Goal: Information Seeking & Learning: Learn about a topic

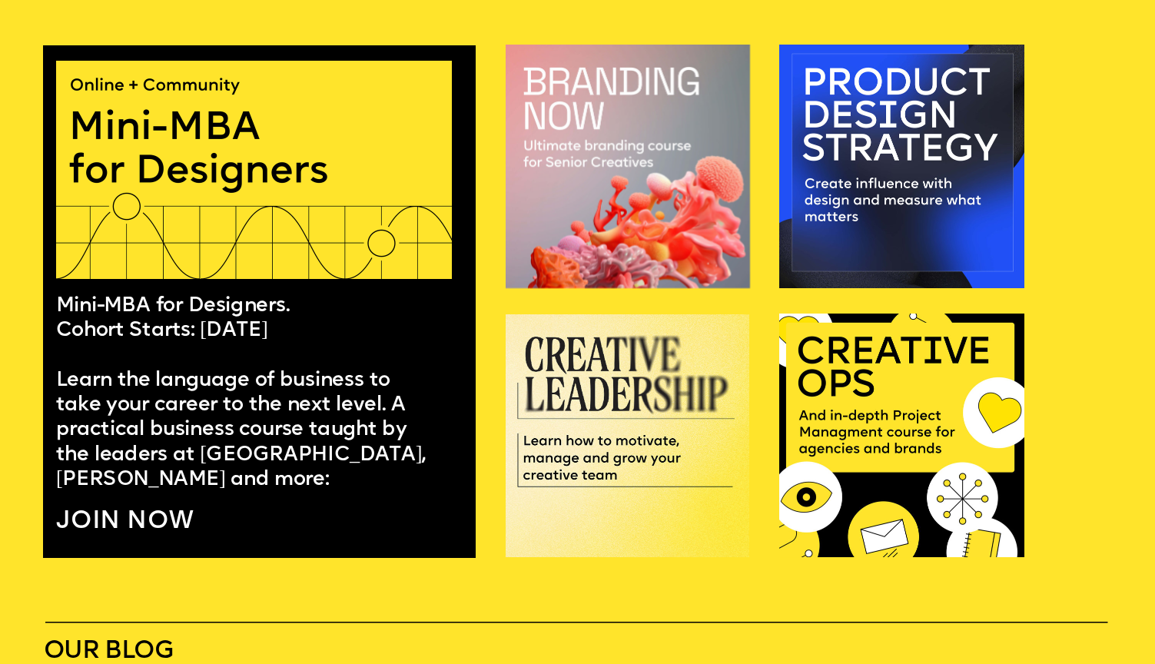
scroll to position [1031, 0]
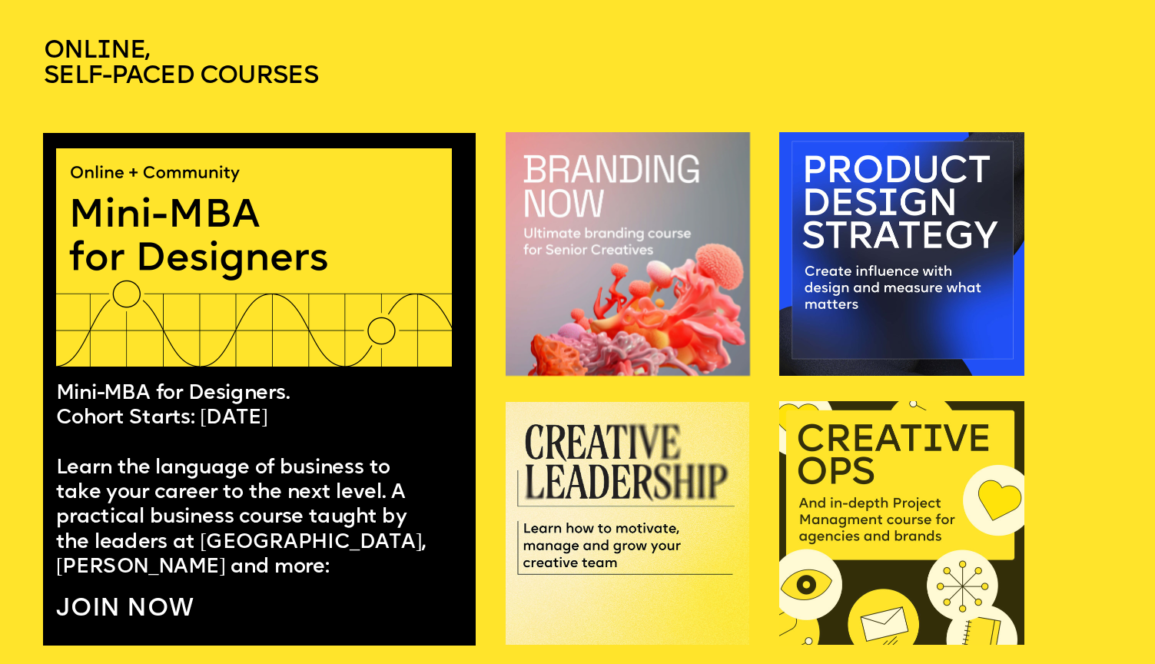
click at [836, 493] on img at bounding box center [901, 523] width 245 height 244
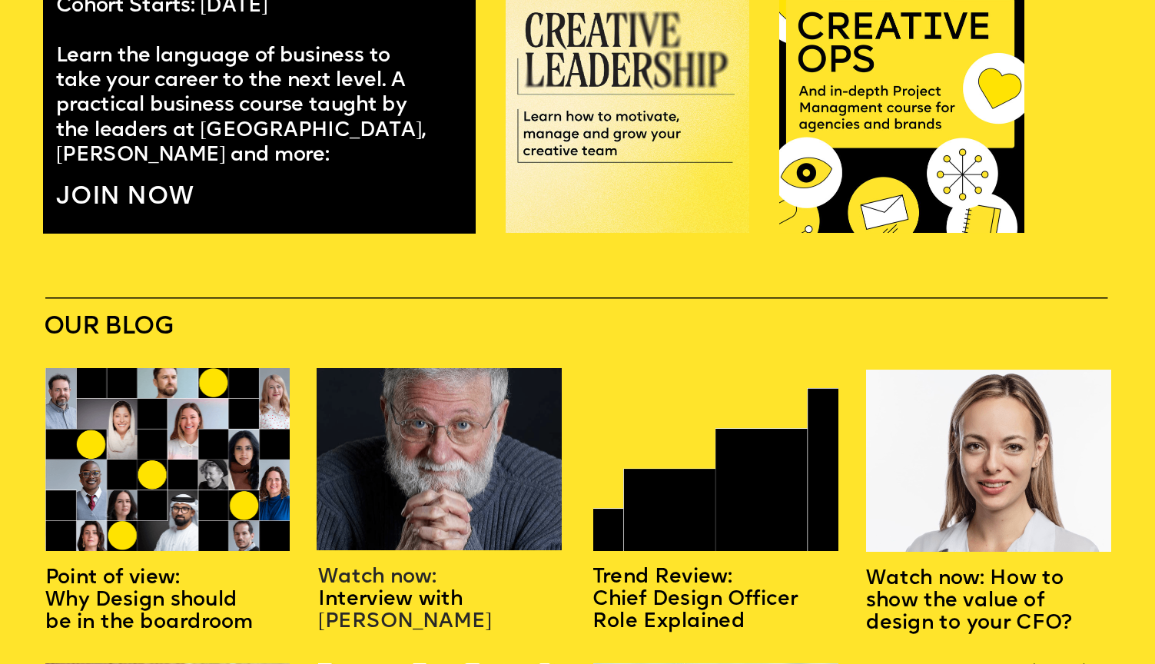
scroll to position [1107, 0]
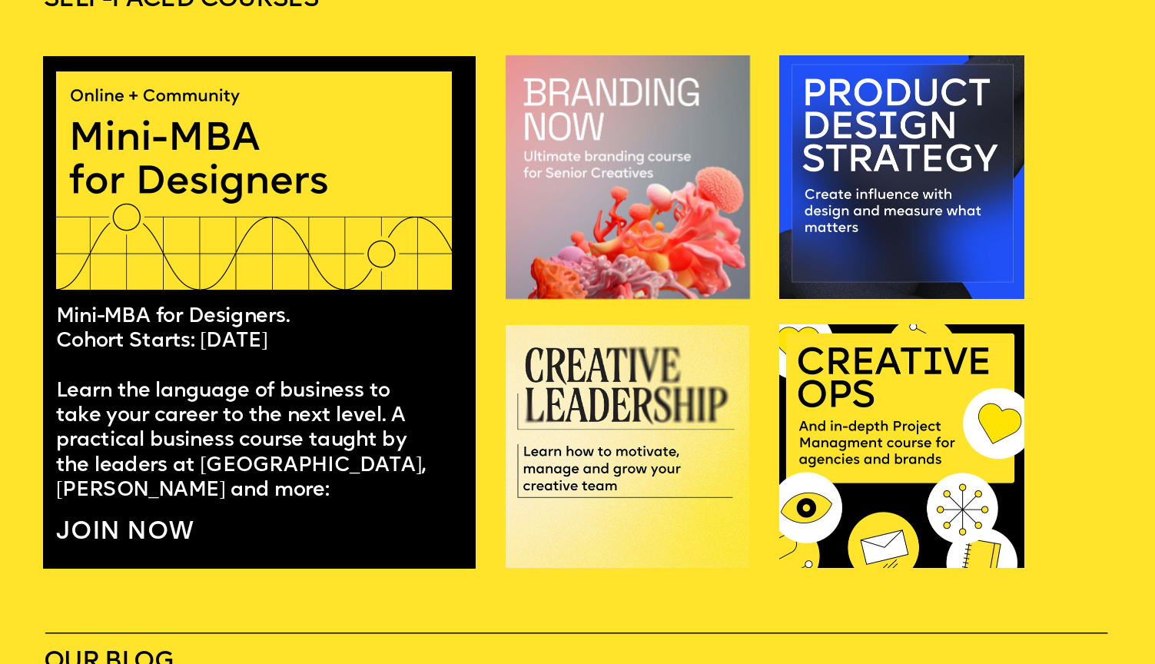
click at [271, 508] on div at bounding box center [259, 312] width 433 height 513
click at [122, 526] on link "JOIN NOW" at bounding box center [125, 533] width 138 height 25
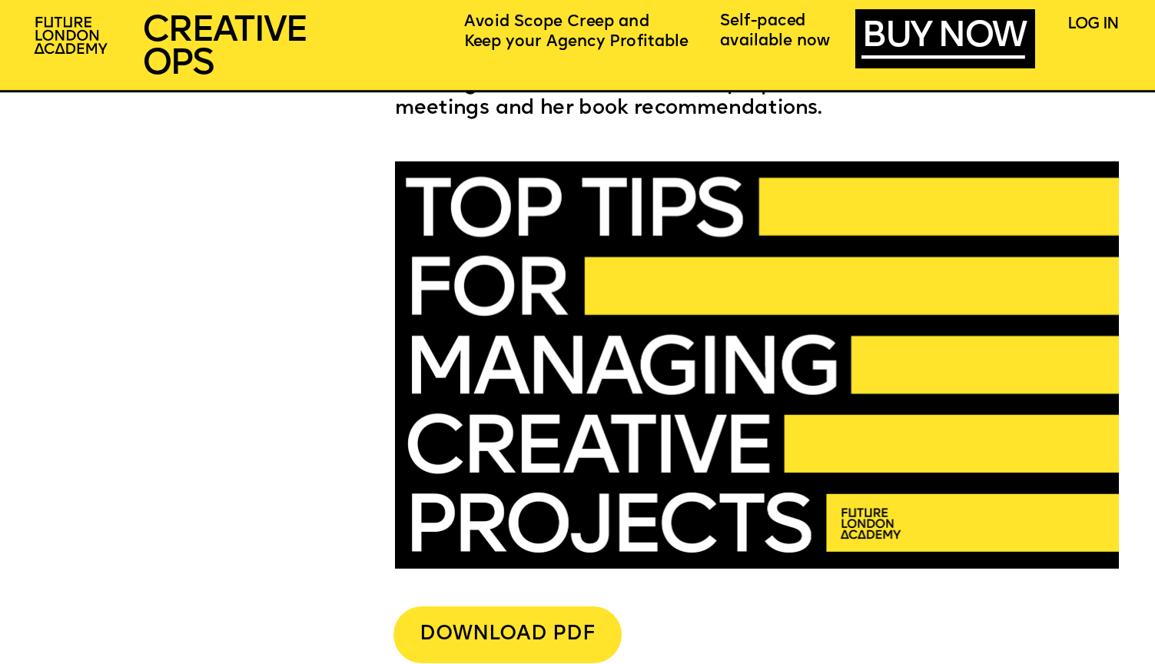
scroll to position [3839, 0]
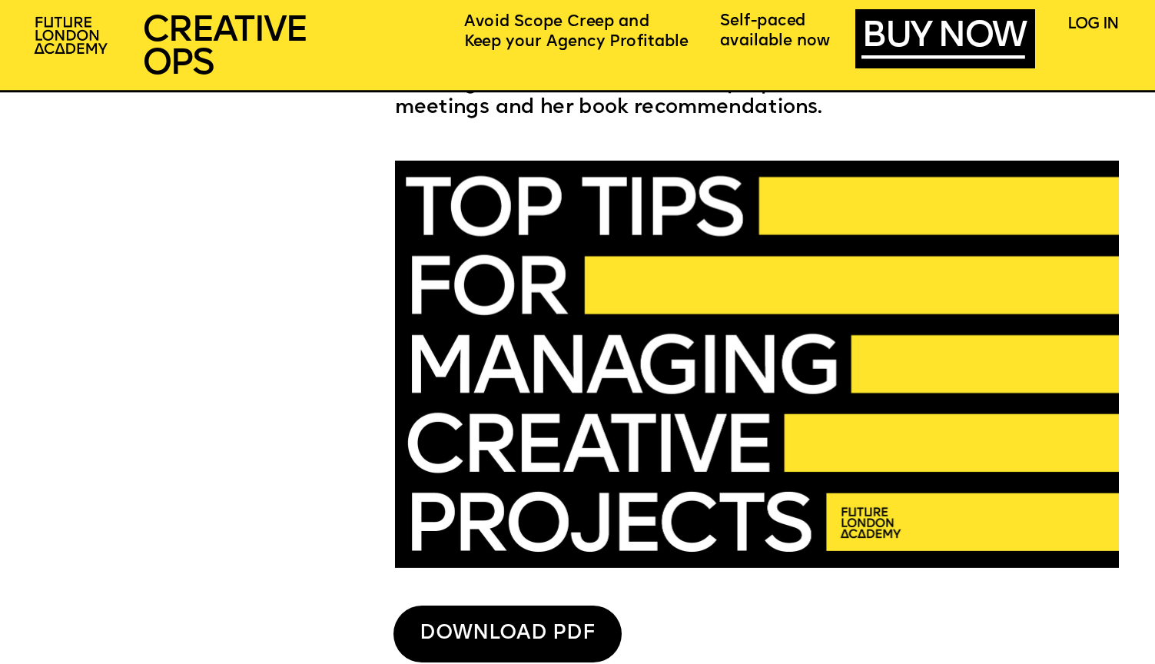
click at [500, 639] on div "DOWNLOAD PDF" at bounding box center [506, 634] width 227 height 56
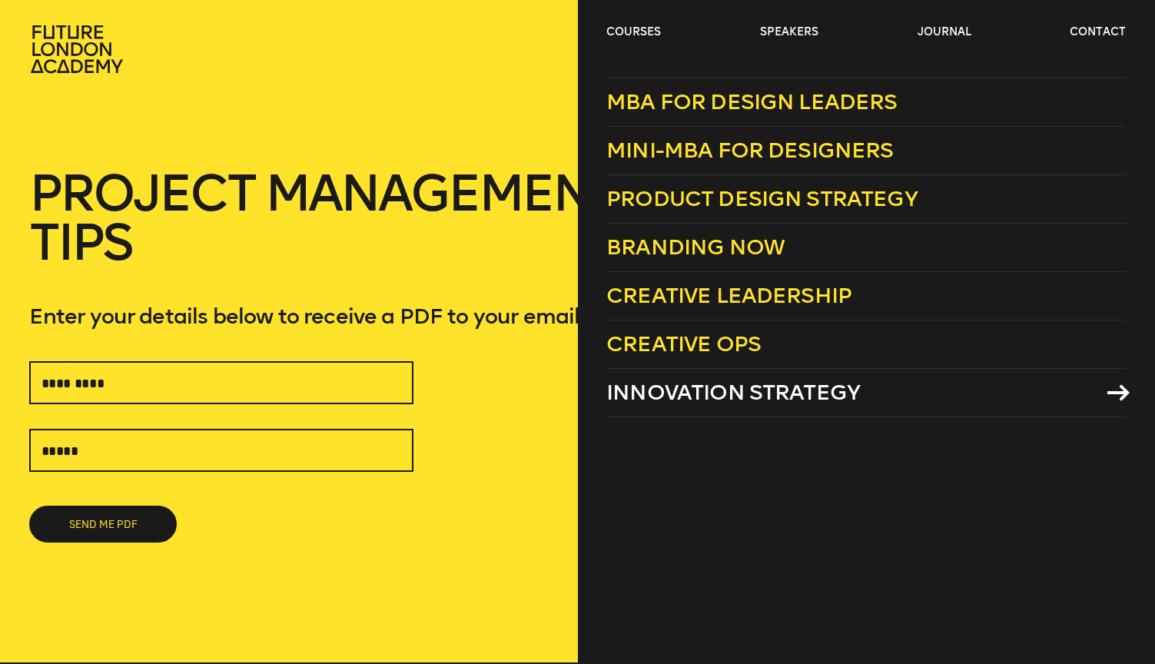
click at [687, 390] on span "Innovation Strategy" at bounding box center [733, 392] width 254 height 25
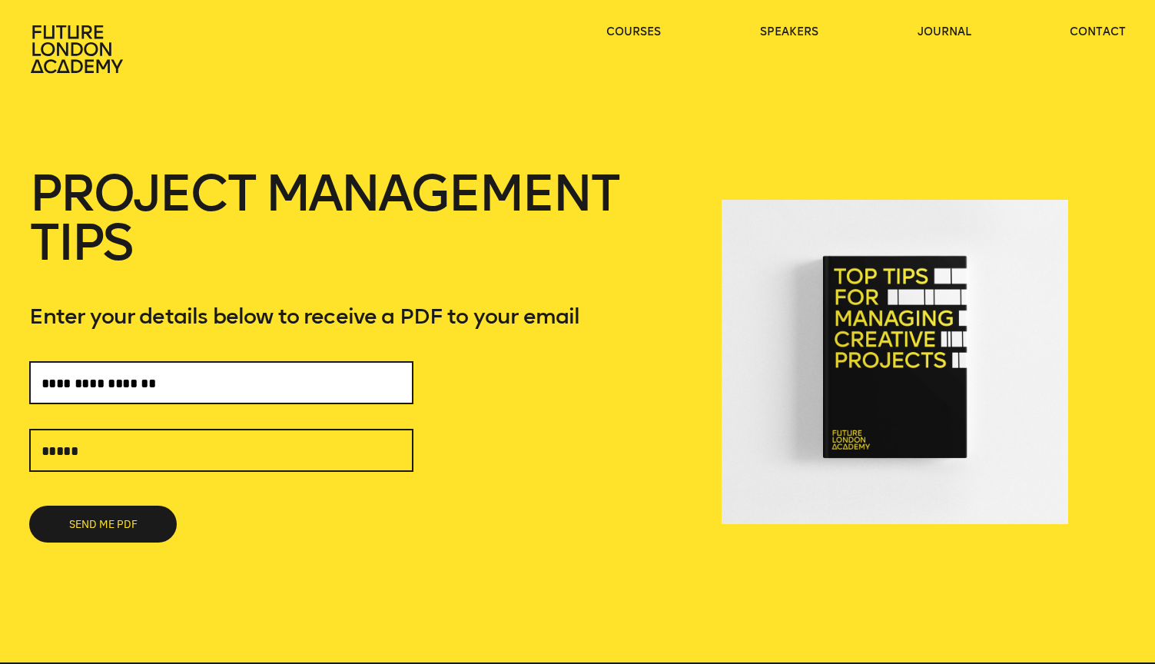
type input "**********"
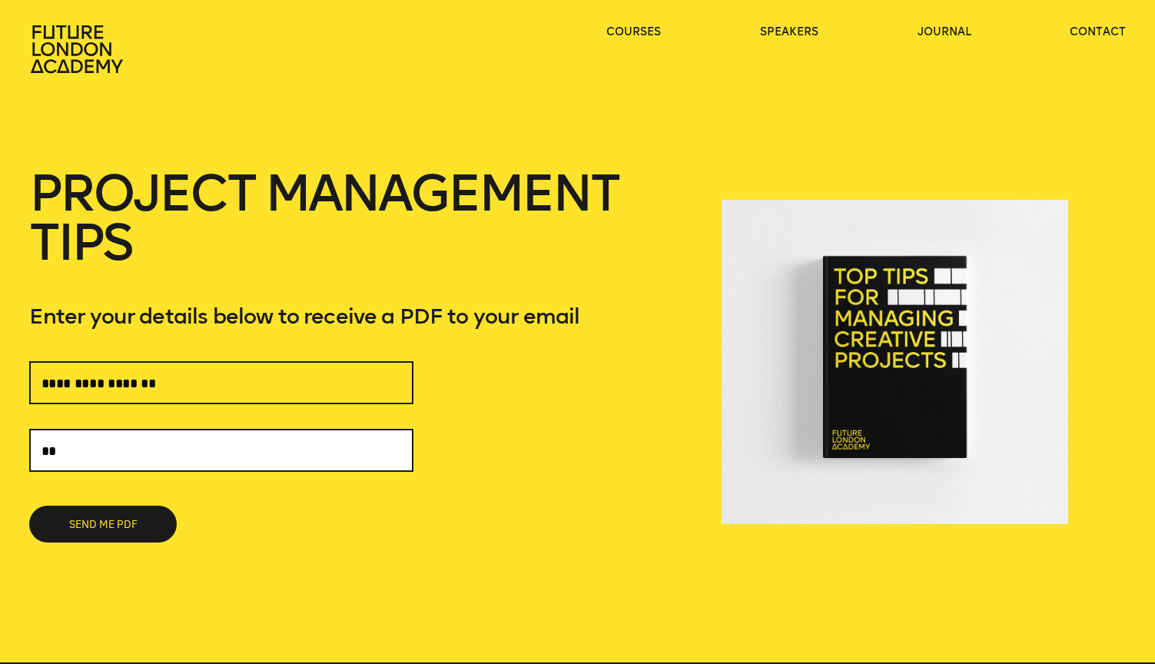
type input "*"
type input "**********"
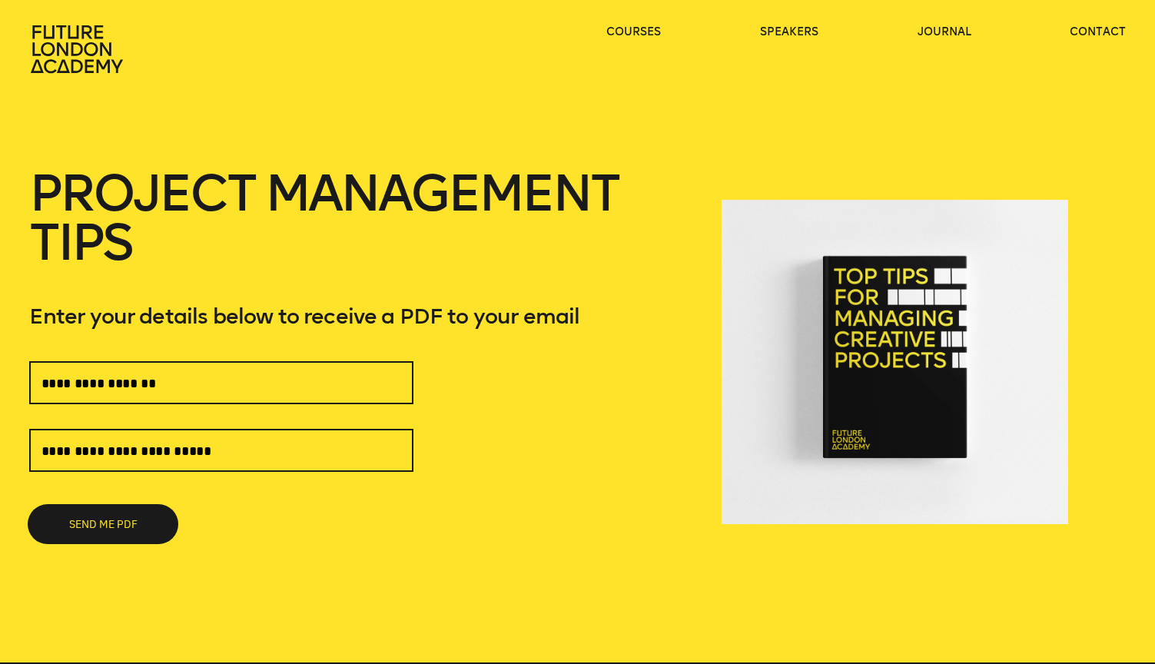
click at [96, 521] on button "SEND ME PDF" at bounding box center [103, 524] width 148 height 37
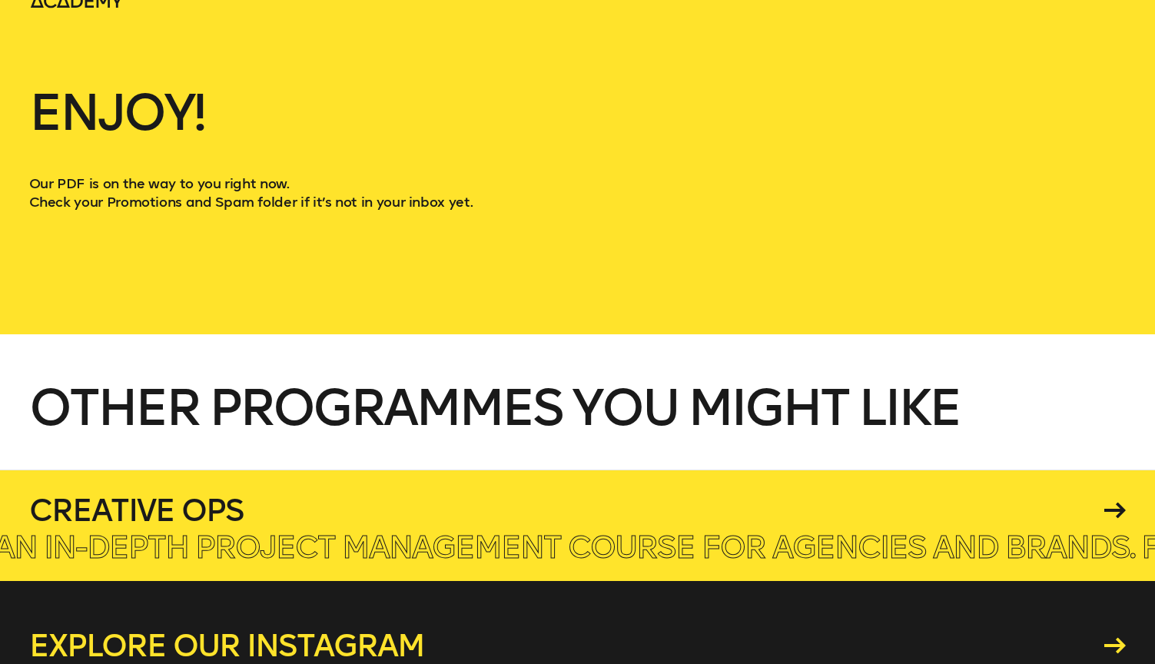
scroll to position [12, 0]
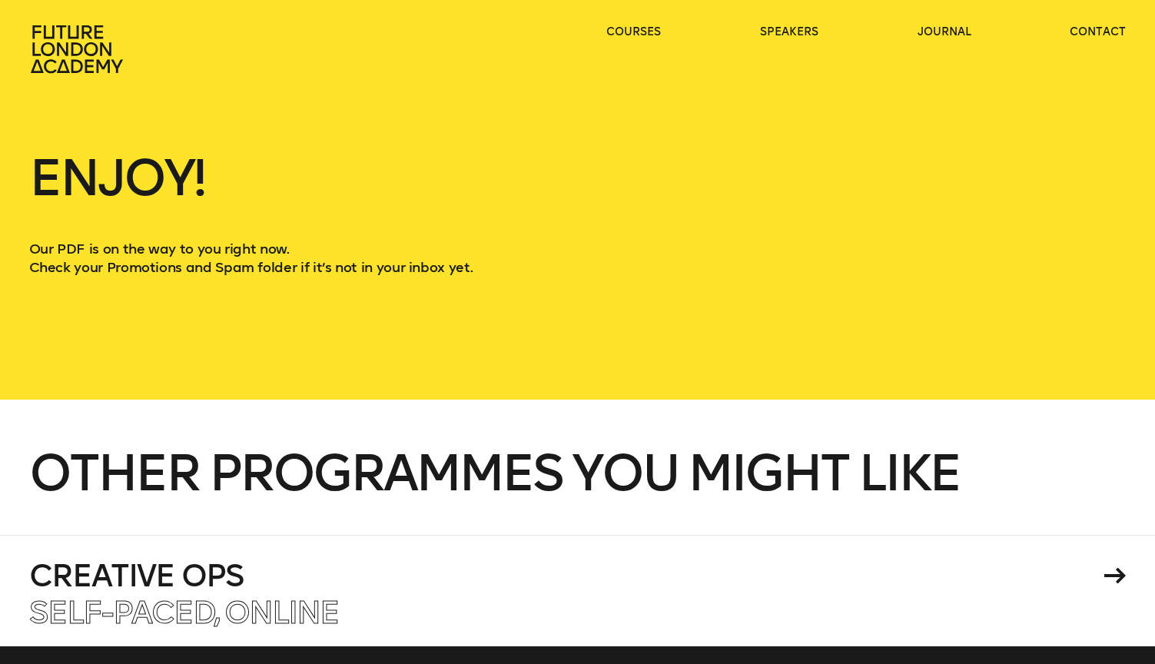
scroll to position [0, 0]
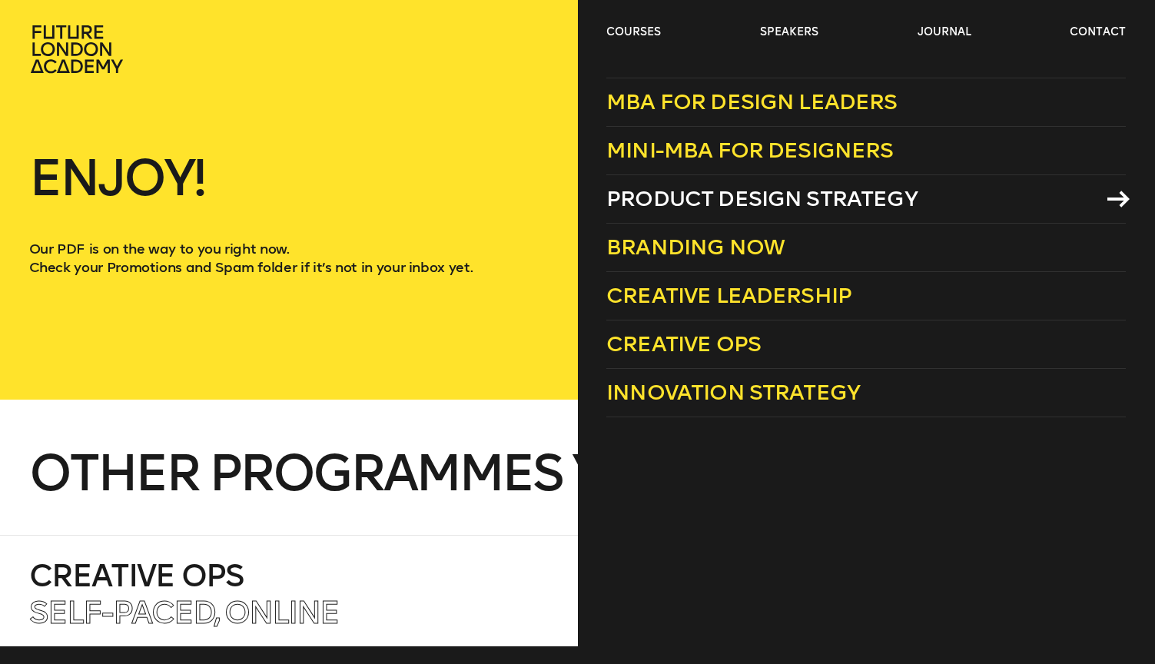
click at [656, 202] on span "Product Design Strategy" at bounding box center [761, 198] width 311 height 25
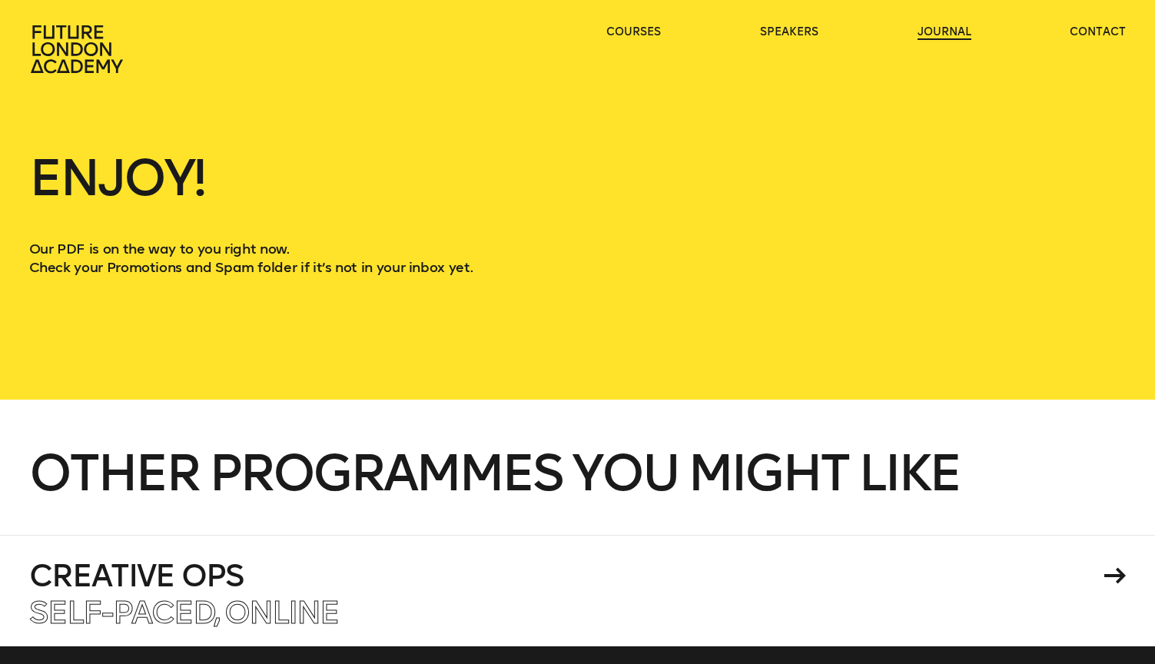
click at [951, 33] on link "journal" at bounding box center [945, 32] width 54 height 15
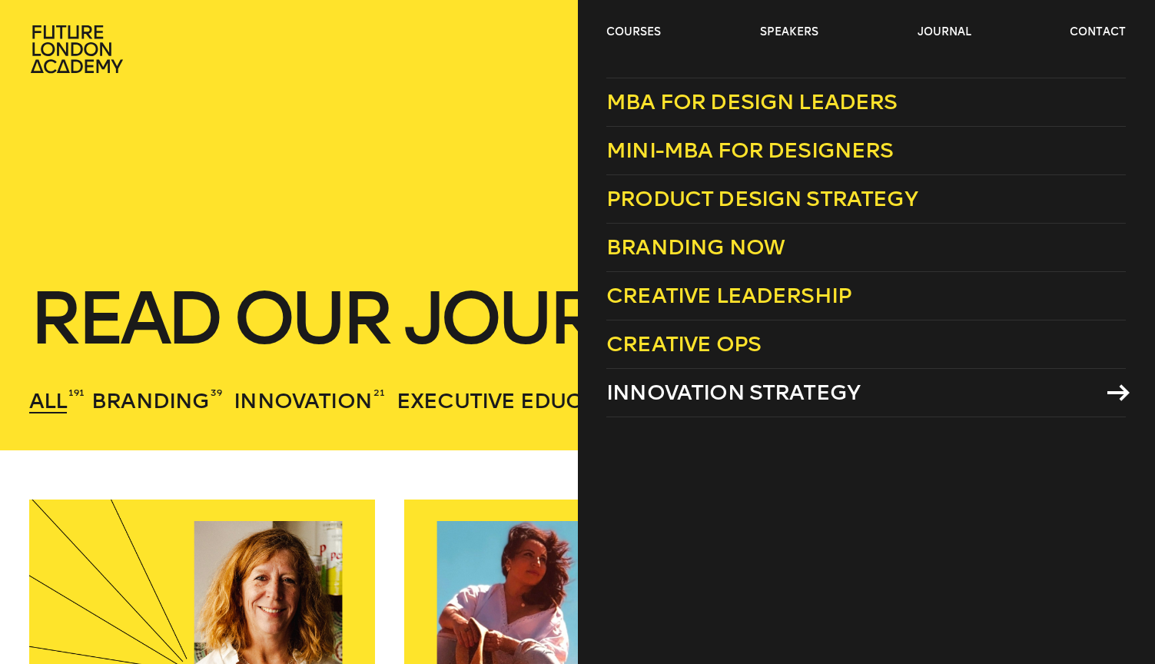
click at [682, 396] on span "Innovation Strategy" at bounding box center [733, 392] width 254 height 25
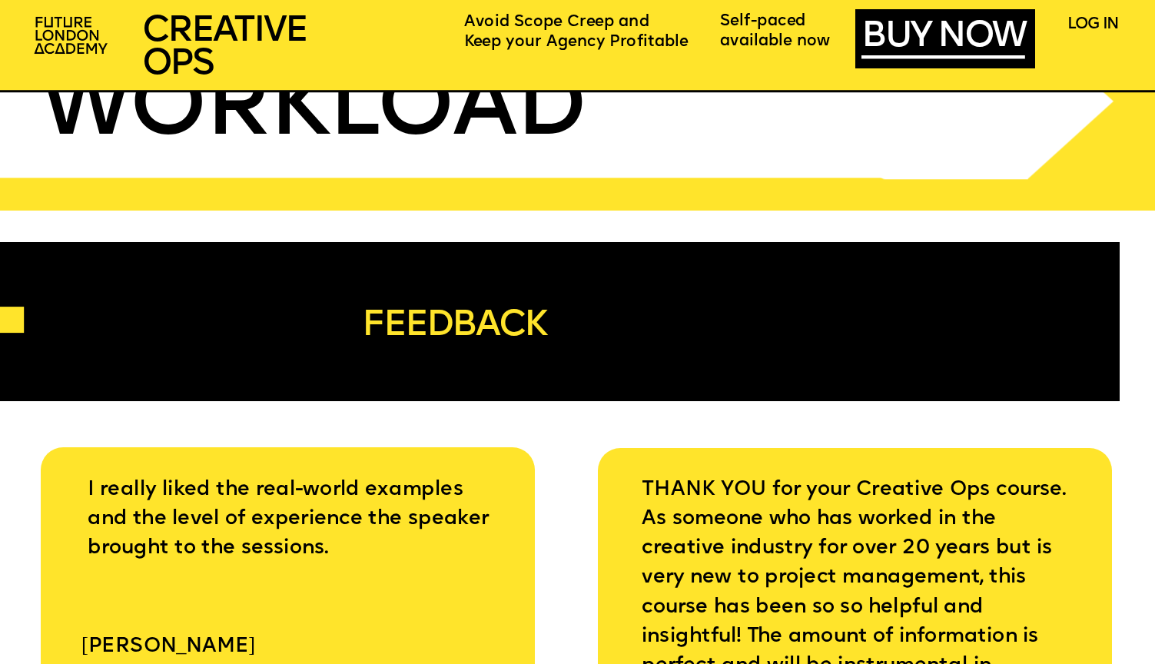
scroll to position [5628, 0]
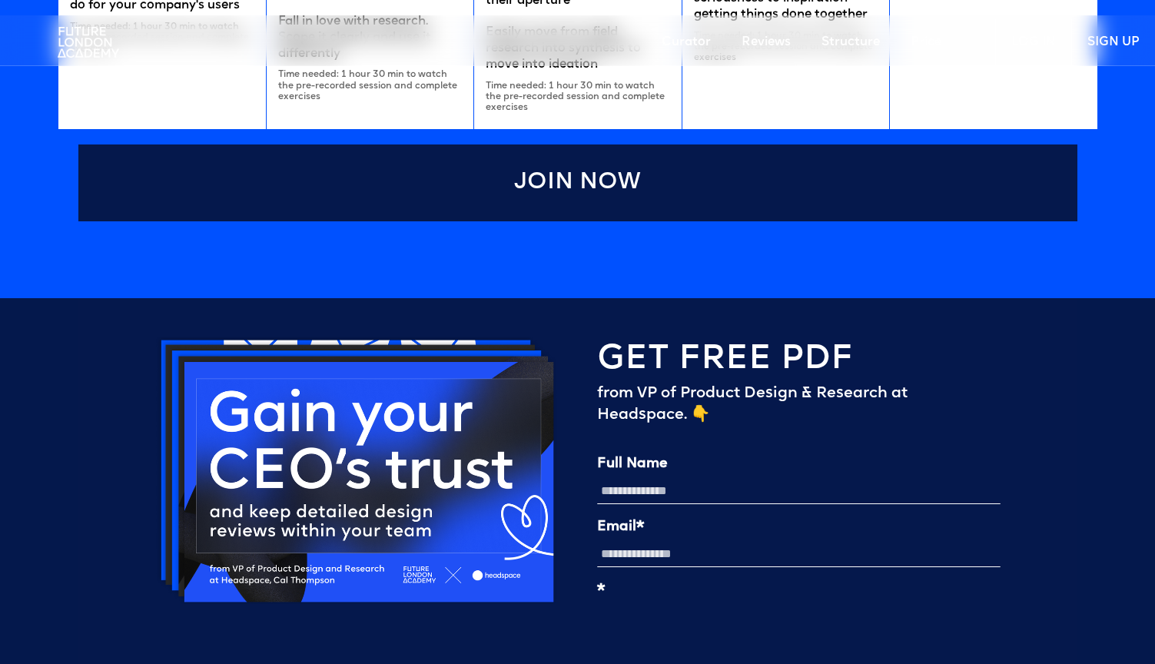
scroll to position [3651, 0]
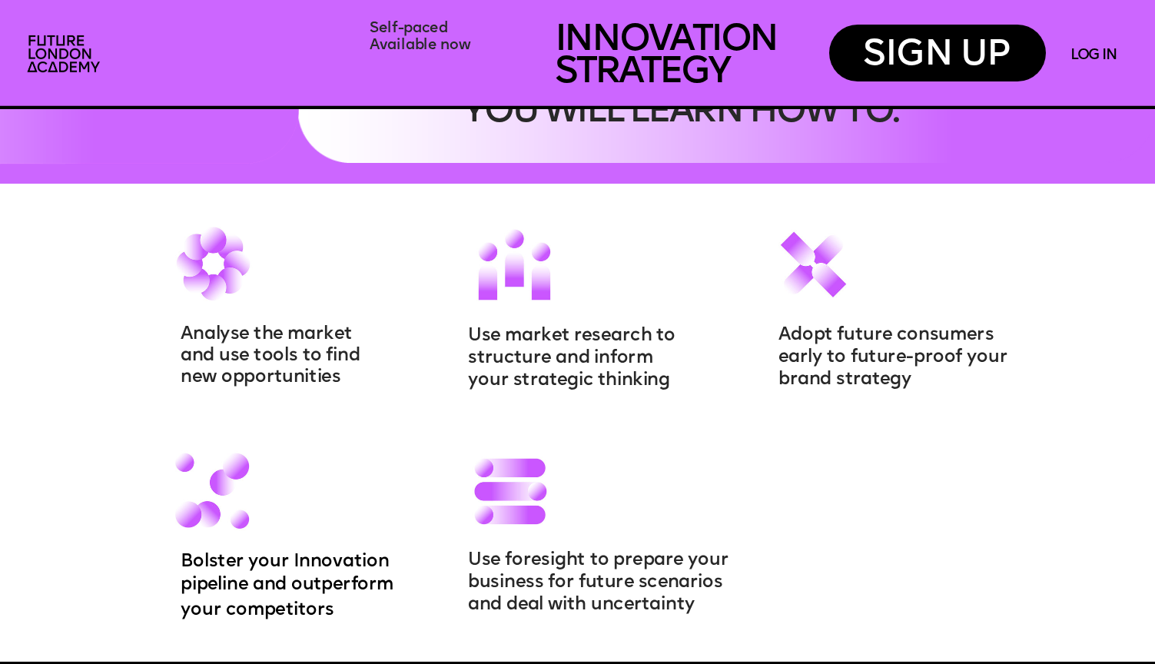
scroll to position [1757, 0]
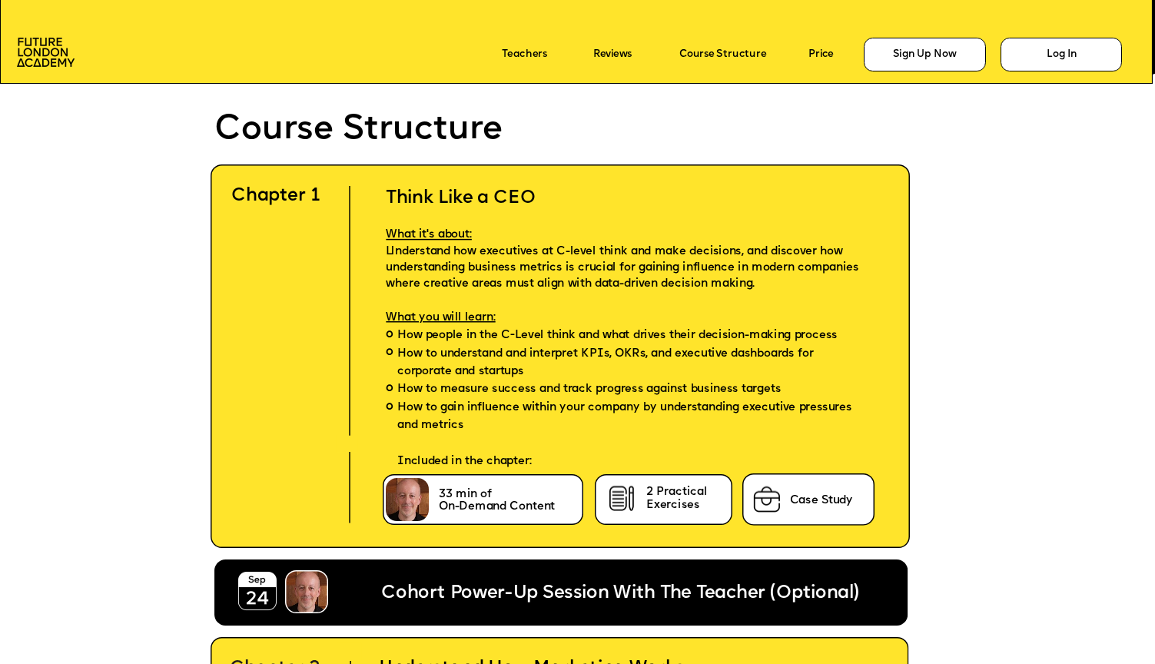
scroll to position [3441, 0]
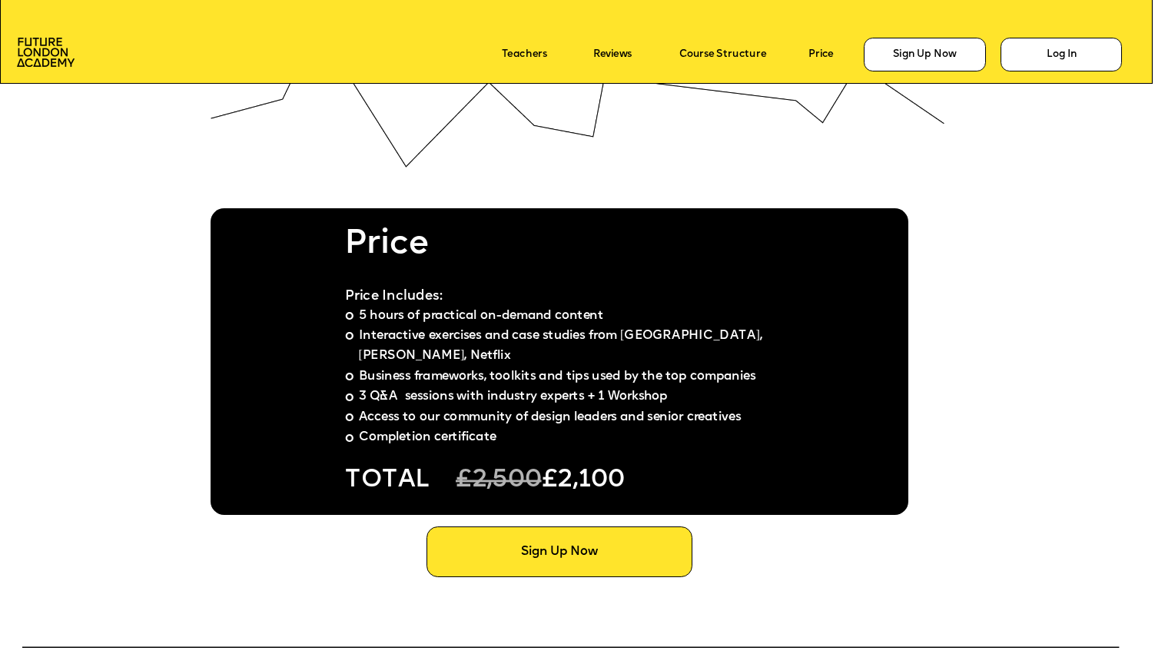
scroll to position [8848, 0]
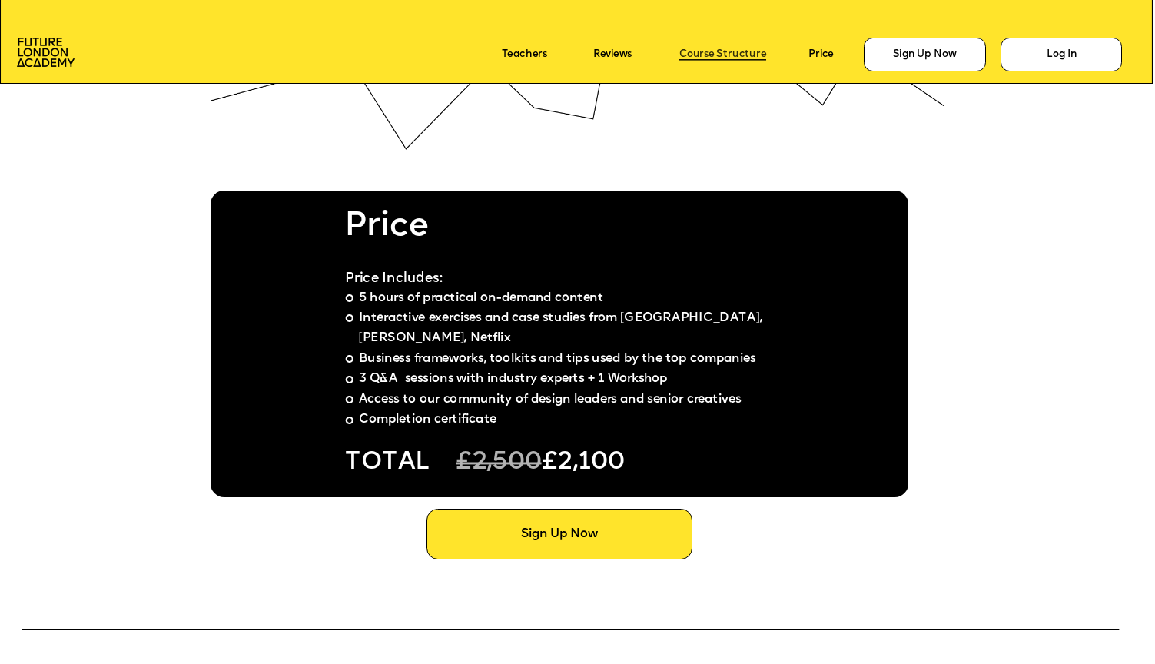
click at [715, 55] on link "Course Structure" at bounding box center [722, 55] width 87 height 12
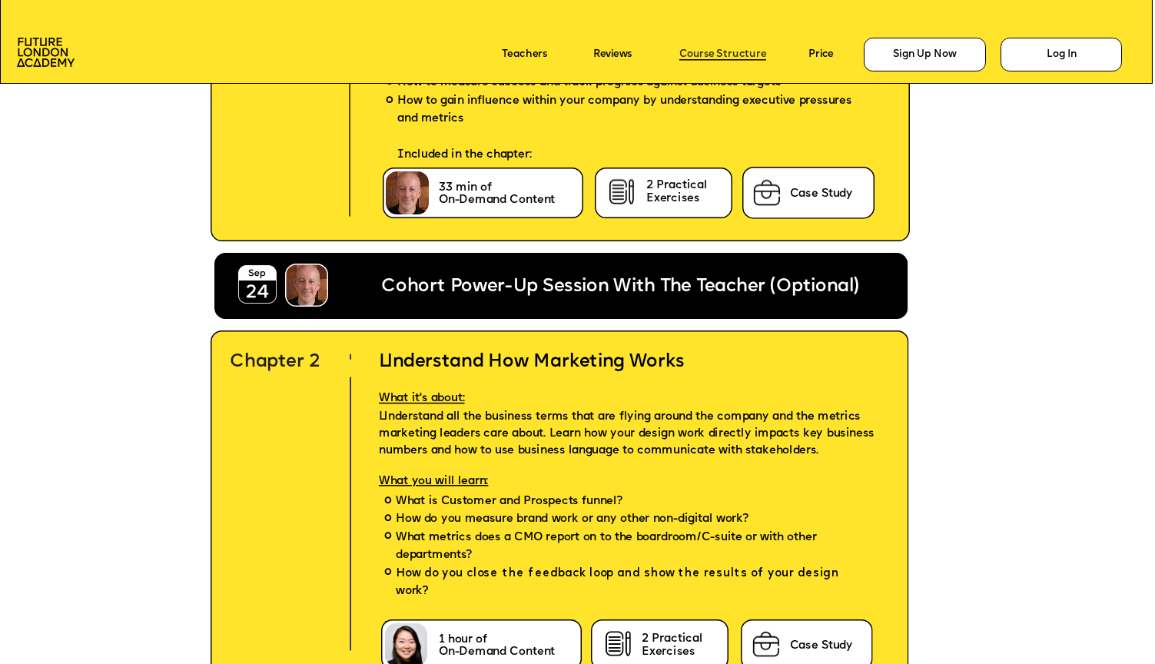
scroll to position [3628, 0]
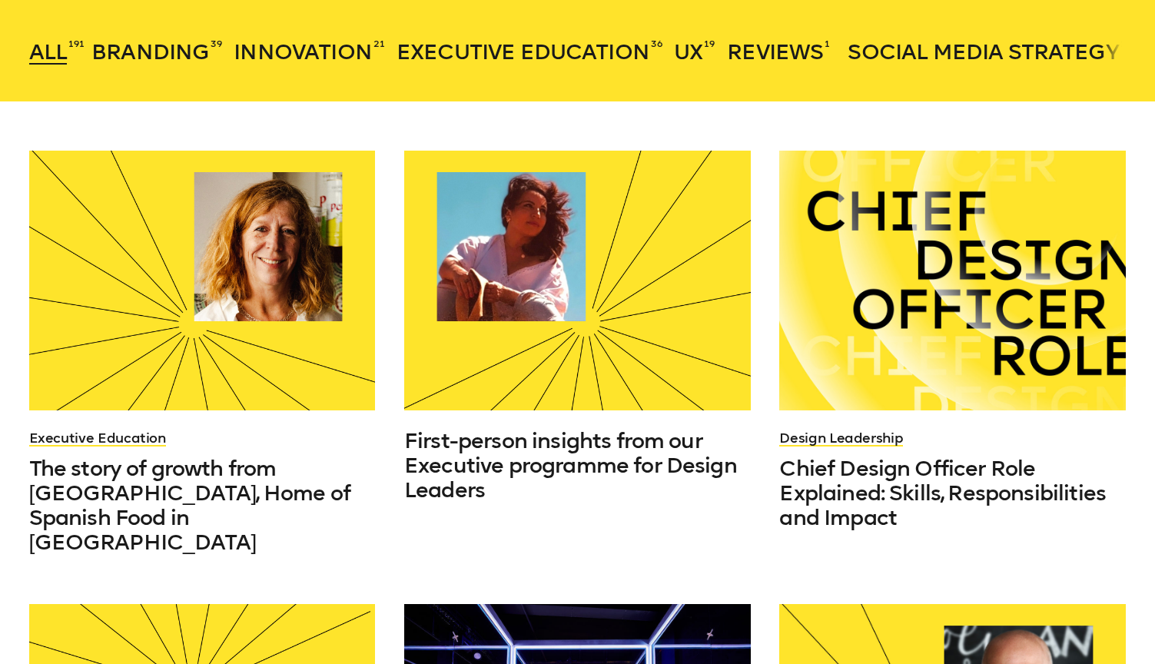
scroll to position [350, 0]
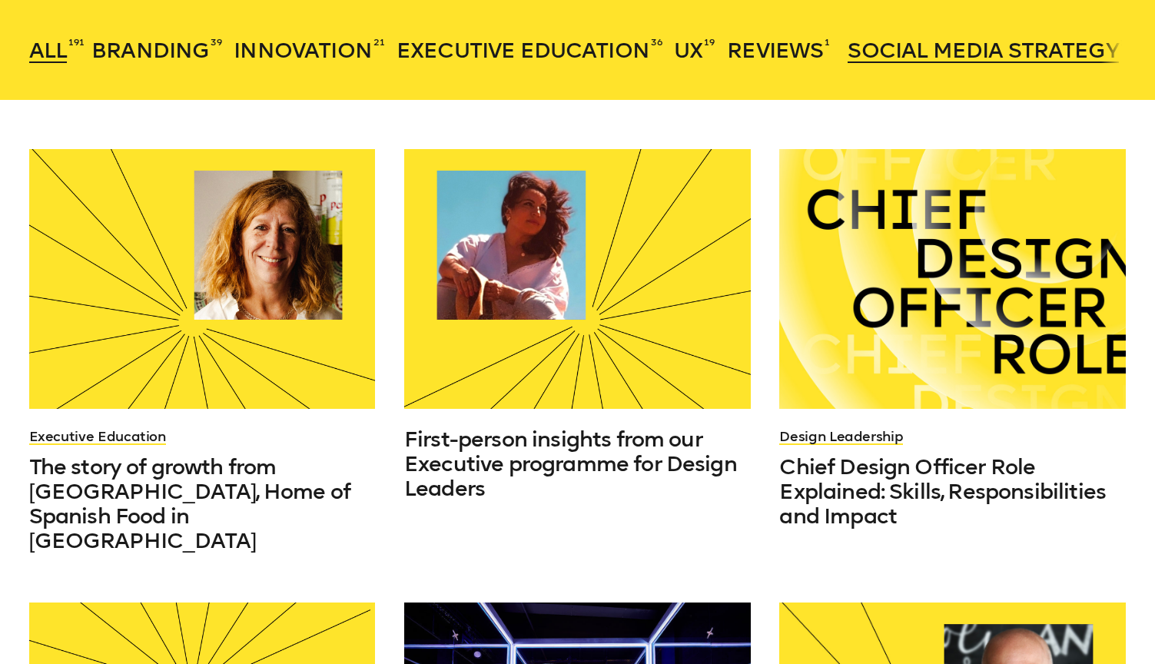
click at [962, 57] on span "Social Media Strategy" at bounding box center [983, 50] width 271 height 25
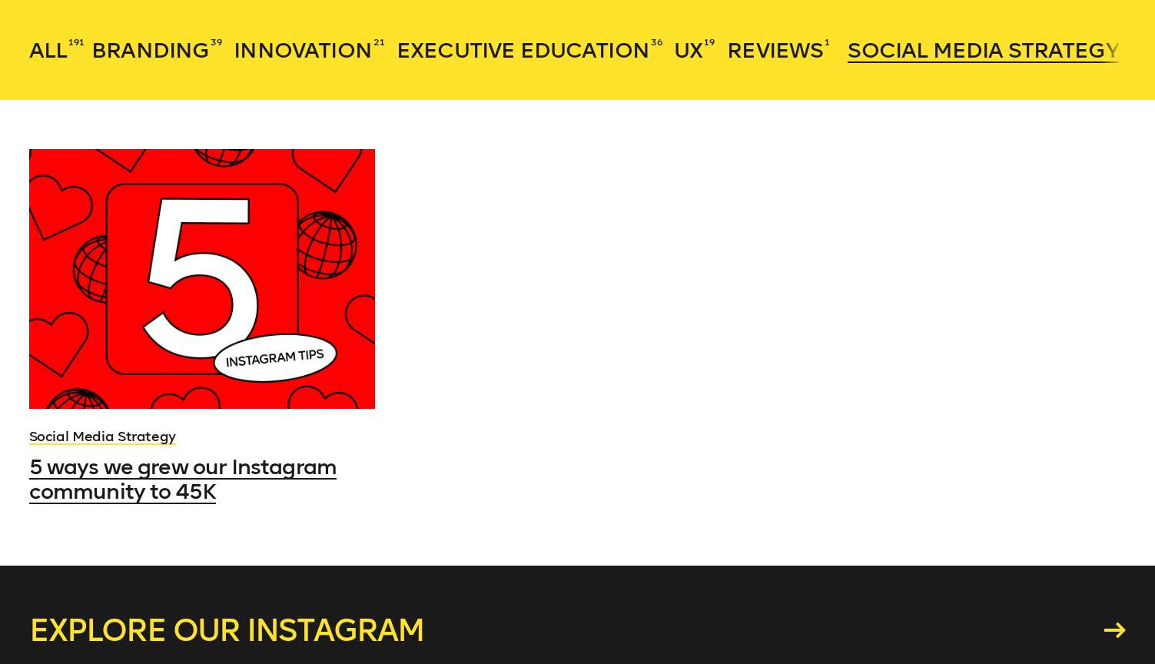
click at [329, 327] on div at bounding box center [202, 279] width 347 height 260
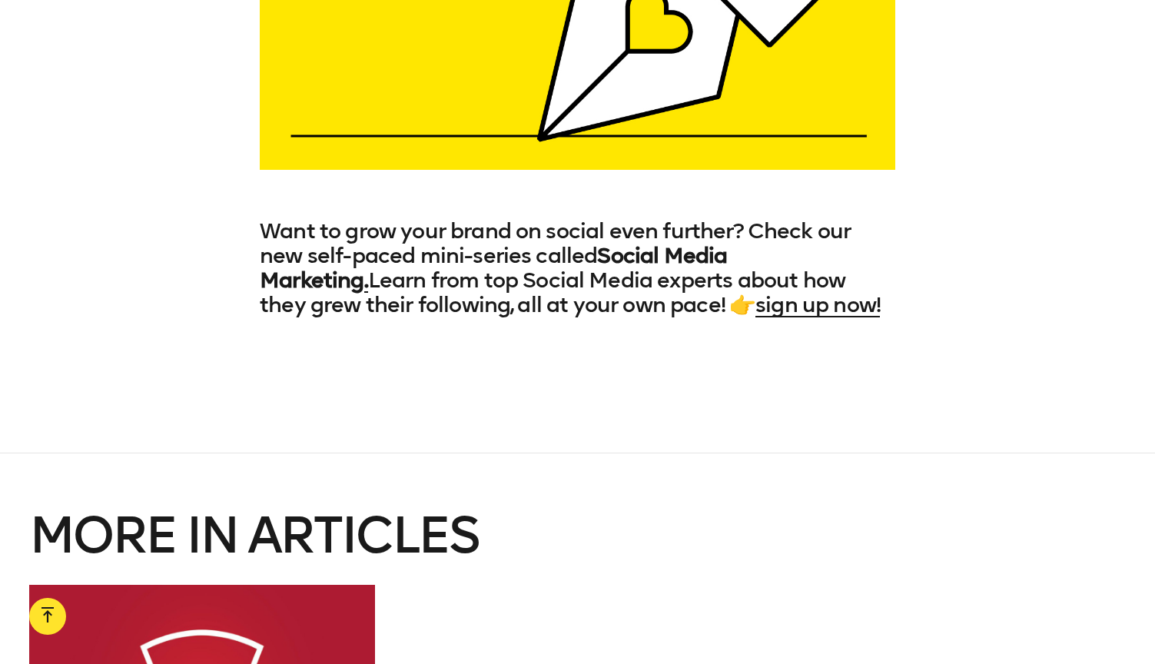
scroll to position [4708, 0]
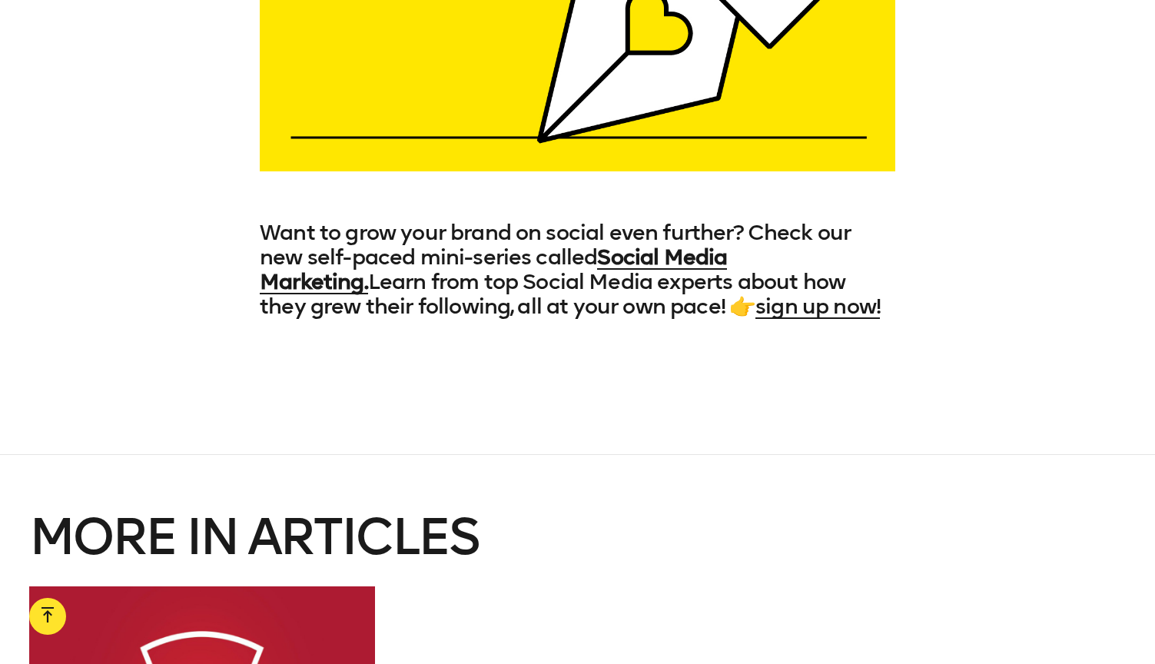
click at [628, 269] on h3 "Want to grow your brand on social even further? Check our new self-paced mini-s…" at bounding box center [578, 270] width 636 height 98
click at [628, 261] on strong "Social Media Marketing" at bounding box center [493, 269] width 467 height 50
click at [828, 310] on link "sign up now!" at bounding box center [817, 306] width 124 height 25
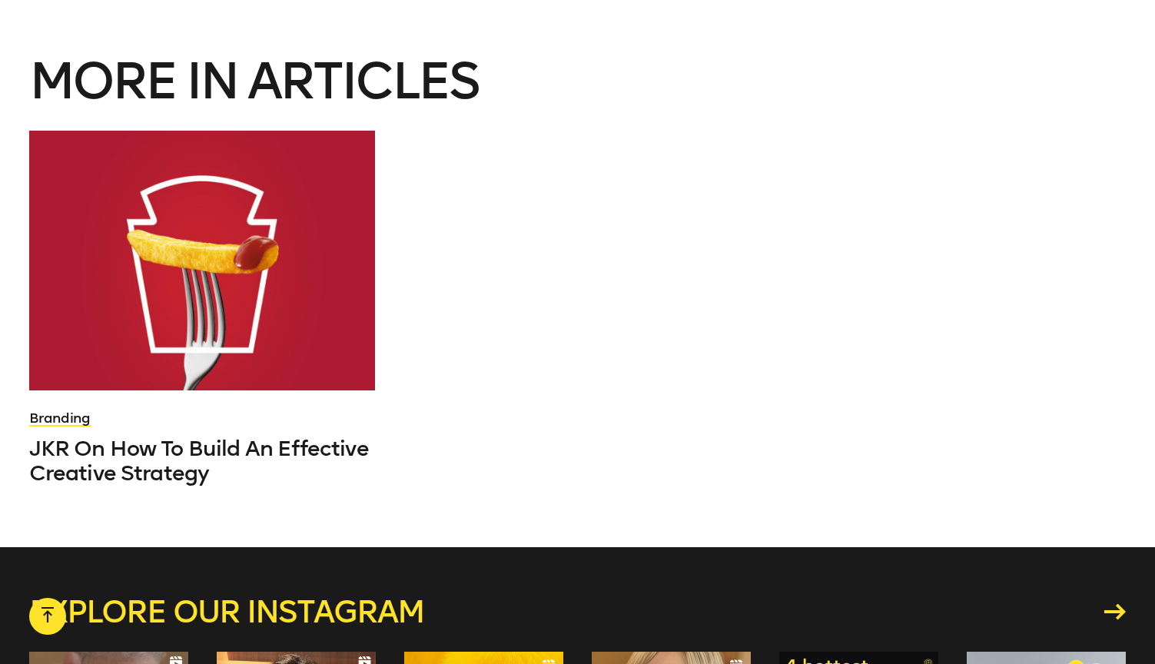
scroll to position [5207, 0]
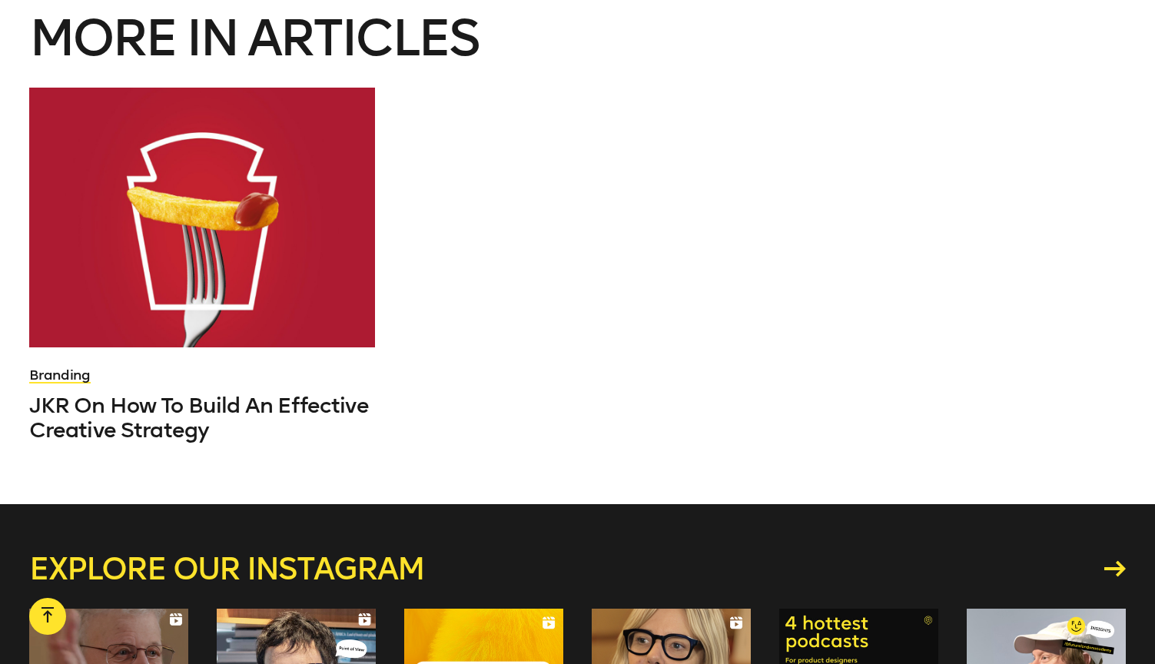
click at [295, 378] on div "Branding JKR On How To Build An Effective Creative Strategy" at bounding box center [202, 265] width 347 height 355
click at [287, 417] on span "JKR On How To Build An Effective Creative Strategy" at bounding box center [199, 418] width 340 height 50
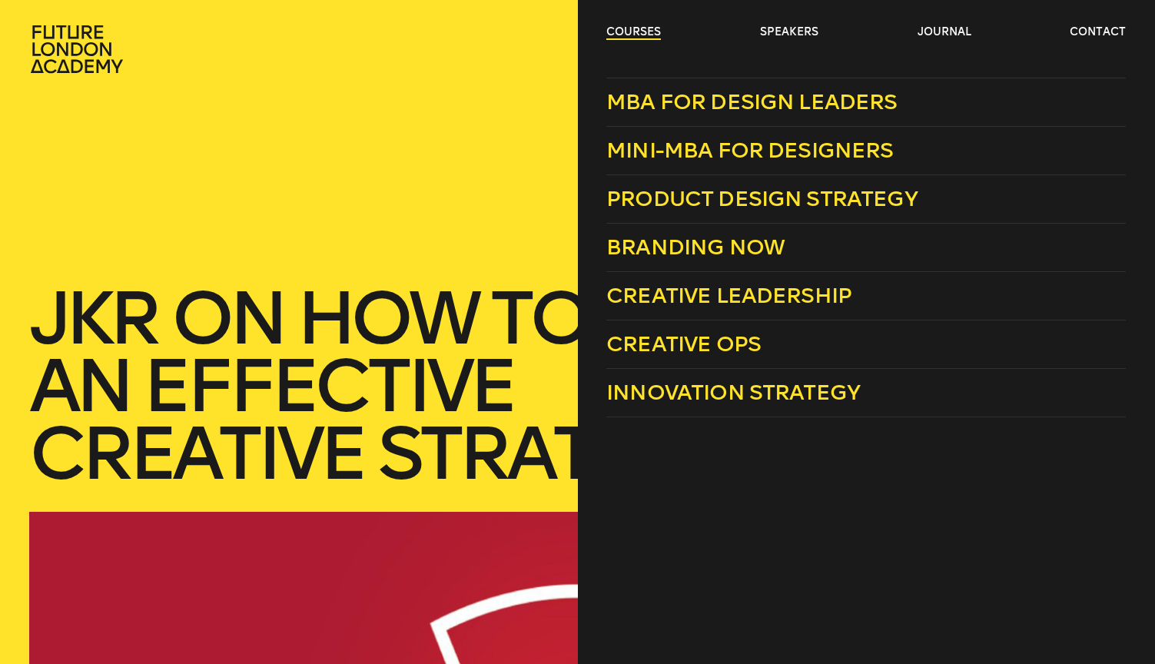
click at [623, 31] on link "courses" at bounding box center [633, 32] width 55 height 15
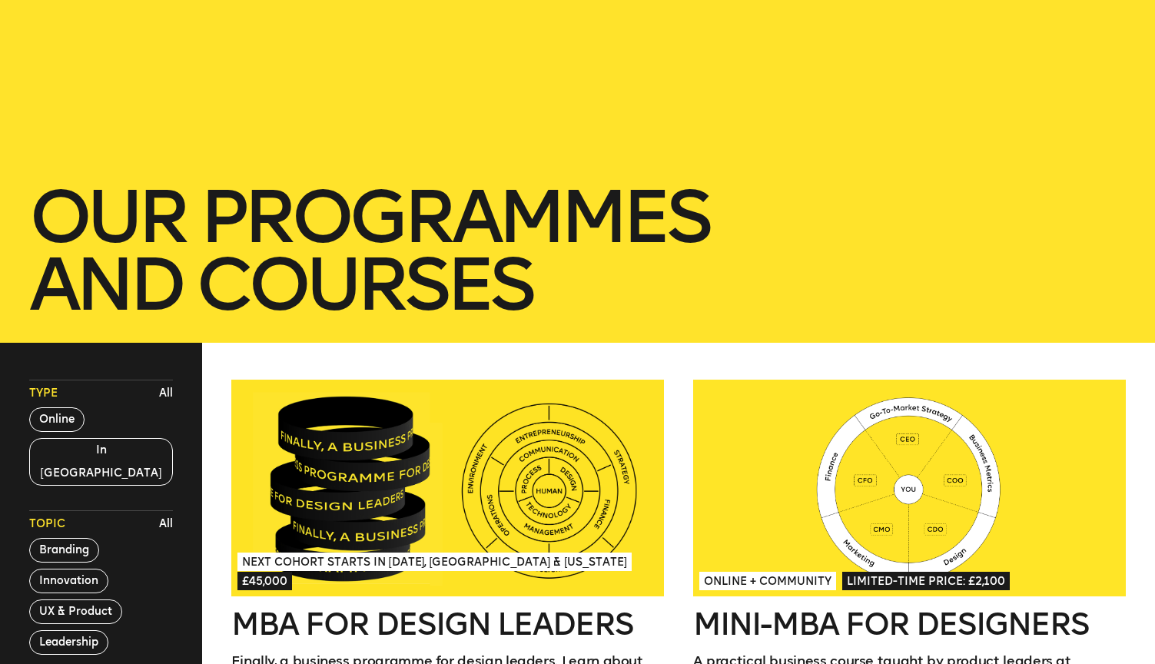
scroll to position [103, 0]
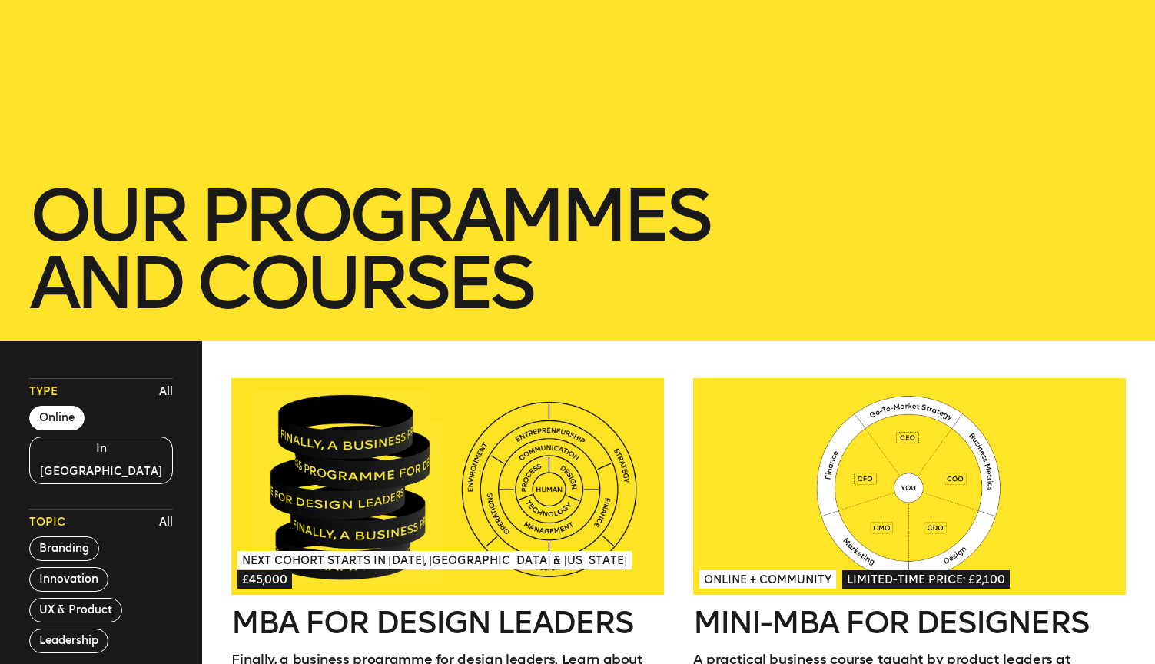
click at [73, 409] on button "Online" at bounding box center [56, 418] width 55 height 25
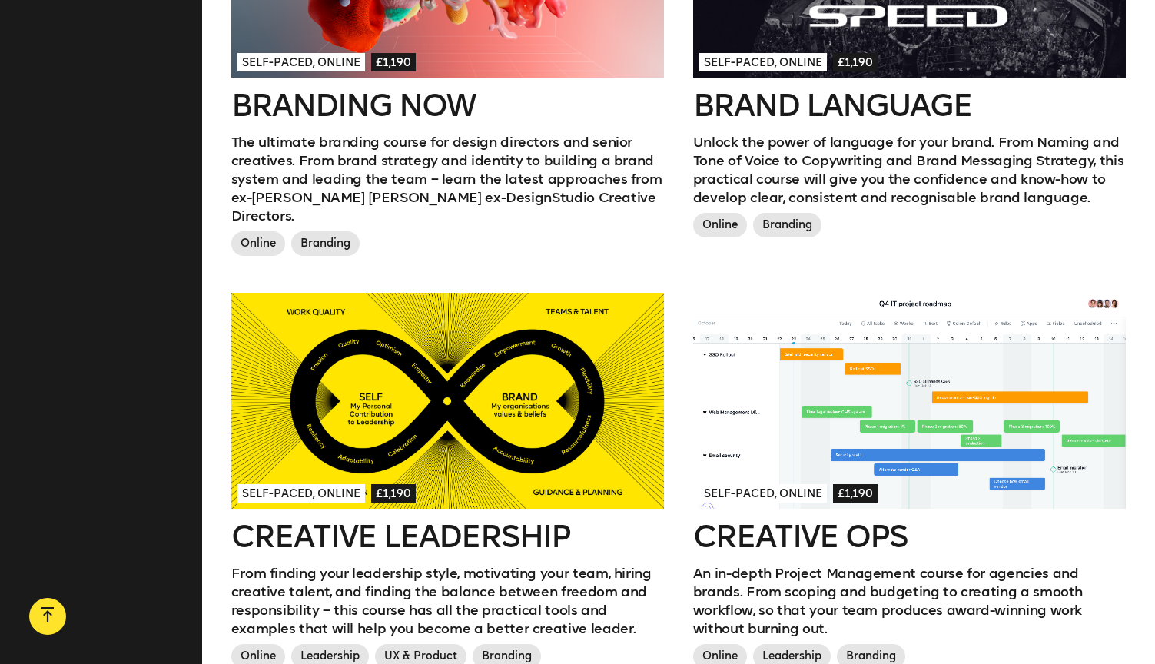
scroll to position [1160, 0]
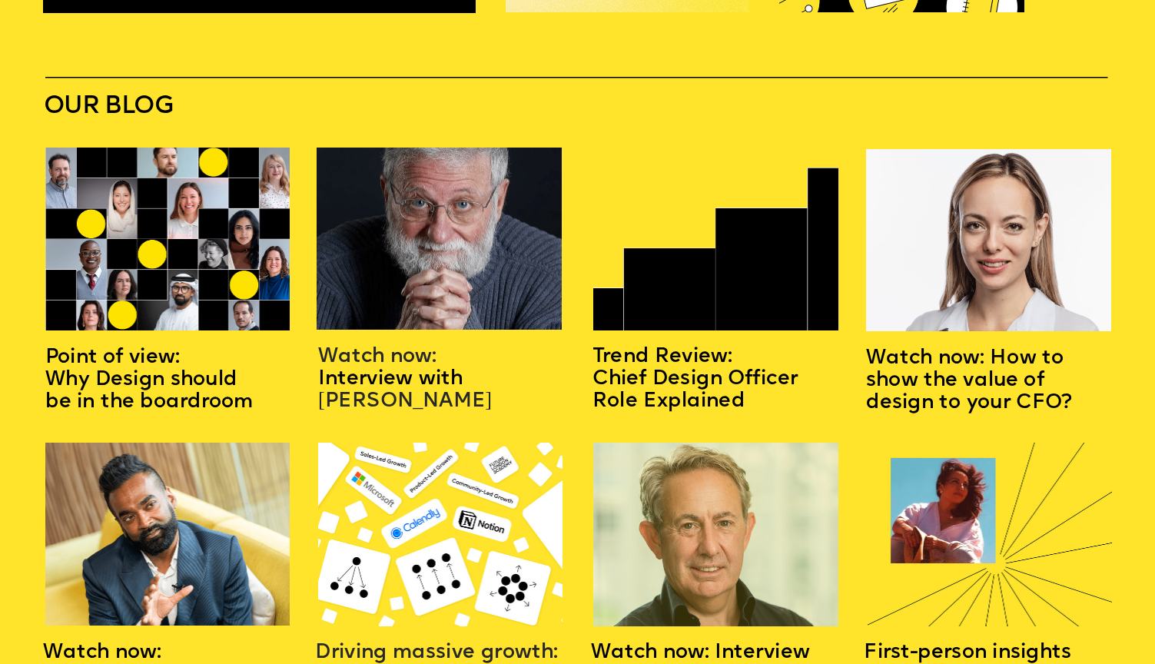
scroll to position [1659, 0]
